Goal: Information Seeking & Learning: Learn about a topic

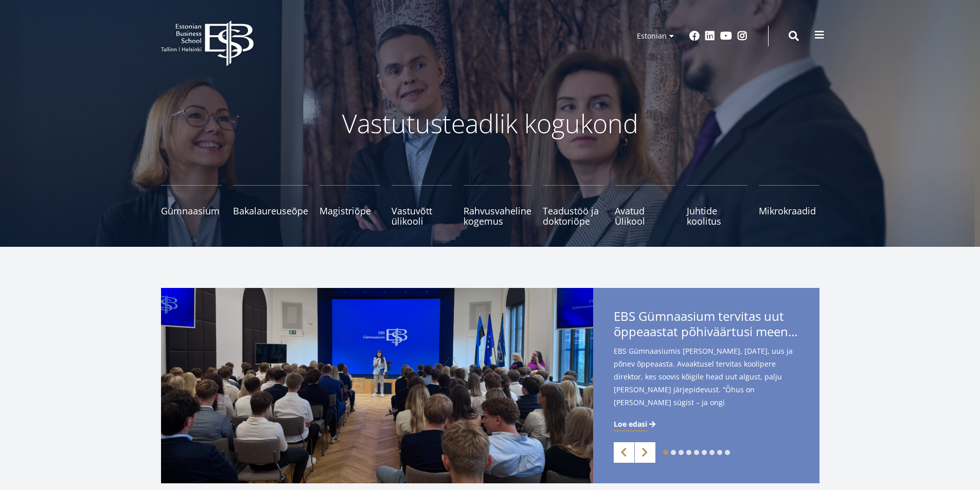
click at [817, 33] on span at bounding box center [820, 35] width 10 height 10
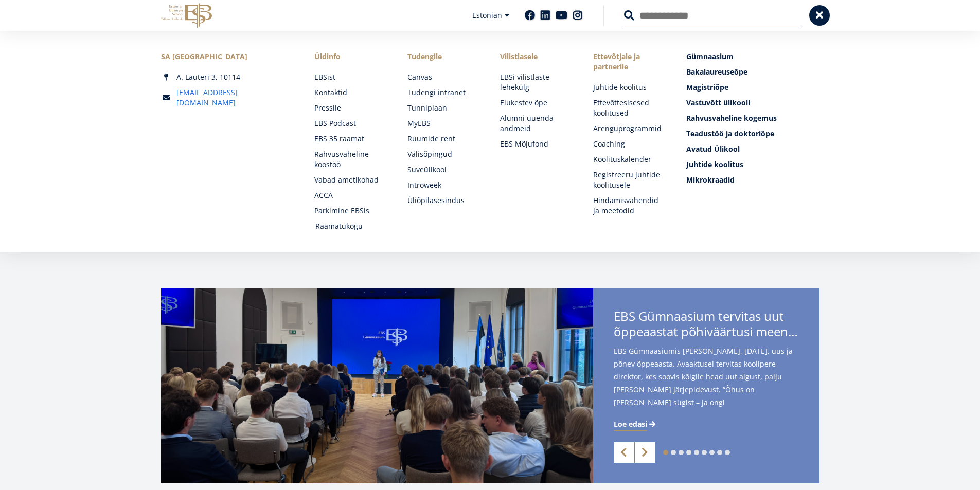
click at [350, 227] on link "Raamatukogu" at bounding box center [351, 226] width 73 height 10
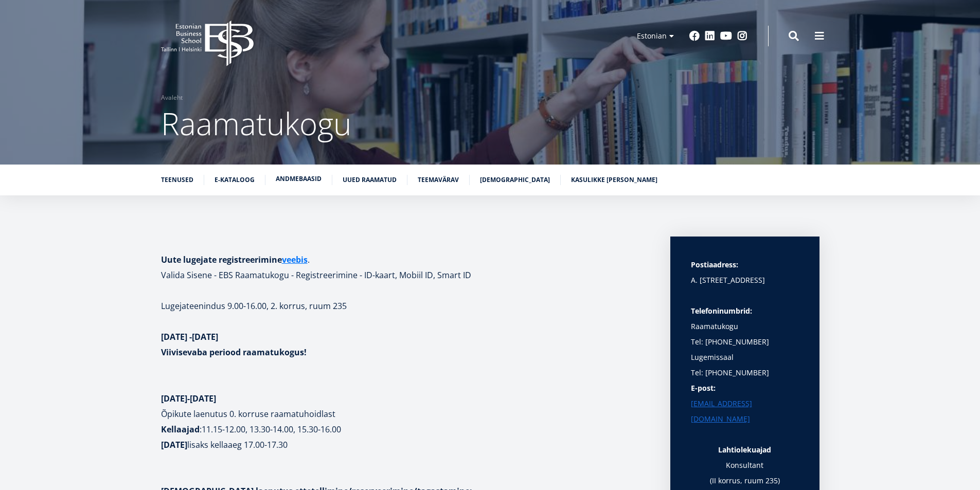
click at [293, 181] on link "Andmebaasid" at bounding box center [299, 179] width 46 height 10
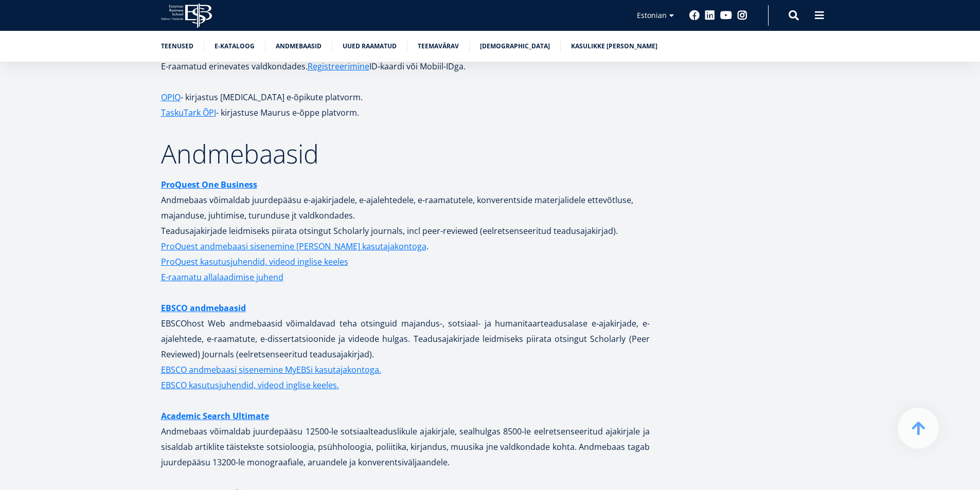
scroll to position [2084, 0]
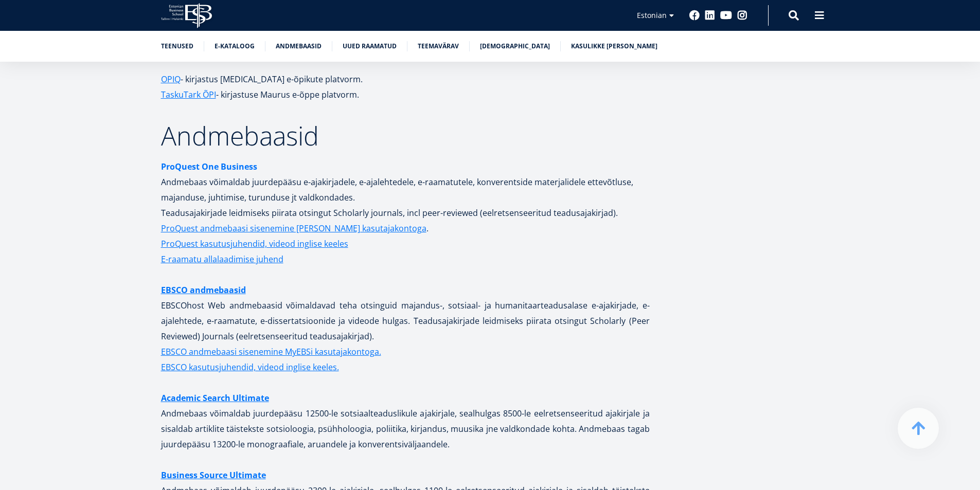
click at [242, 161] on strong "ProQuest One Business" at bounding box center [209, 166] width 96 height 11
click at [229, 282] on link "EBSCO andmebaasid" at bounding box center [203, 289] width 85 height 15
click at [239, 161] on strong "ProQuest One Business" at bounding box center [209, 166] width 96 height 11
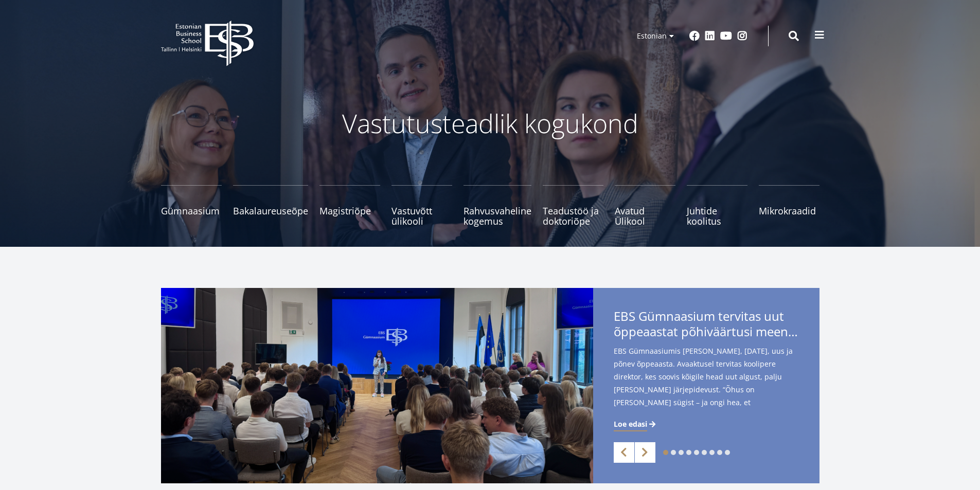
click at [820, 38] on span at bounding box center [820, 35] width 10 height 10
